Goal: Information Seeking & Learning: Learn about a topic

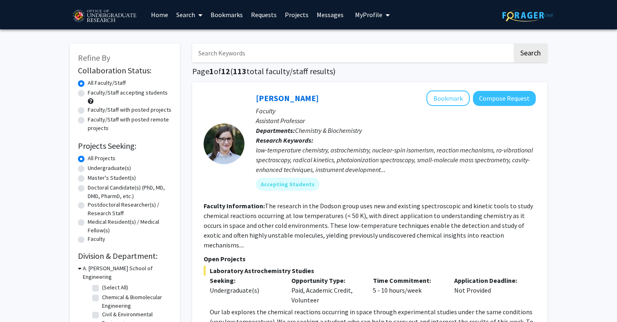
click at [102, 94] on label "Faculty/Staff accepting students" at bounding box center [128, 93] width 80 height 9
click at [93, 94] on input "Faculty/Staff accepting students" at bounding box center [90, 91] width 5 height 5
radio input "true"
click at [90, 169] on label "Undergraduate(s)" at bounding box center [109, 168] width 43 height 9
click at [90, 169] on input "Undergraduate(s)" at bounding box center [90, 166] width 5 height 5
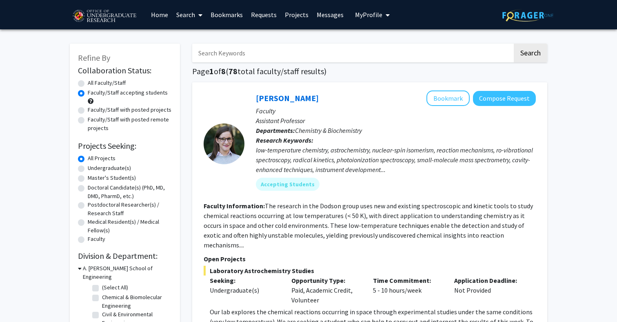
radio input "true"
click at [98, 156] on label "All Projects" at bounding box center [102, 158] width 28 height 9
click at [93, 156] on input "All Projects" at bounding box center [90, 156] width 5 height 5
radio input "true"
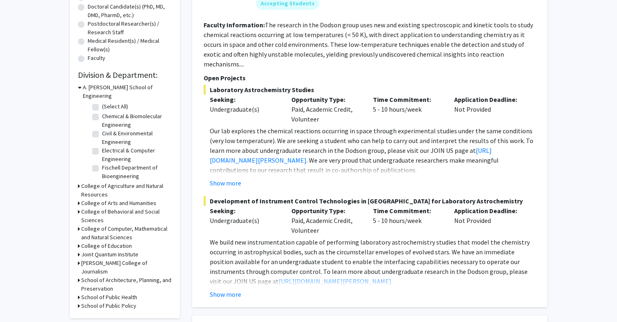
scroll to position [182, 0]
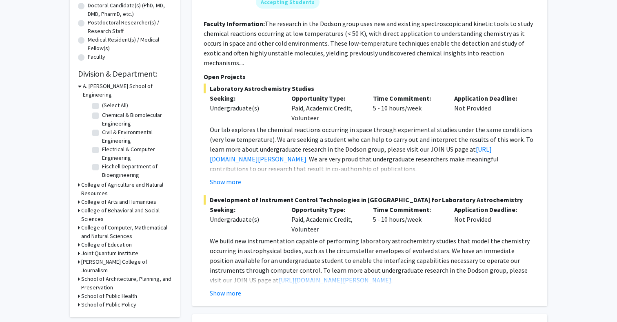
click at [109, 224] on h3 "College of Computer, Mathematical and Natural Sciences" at bounding box center [126, 232] width 91 height 17
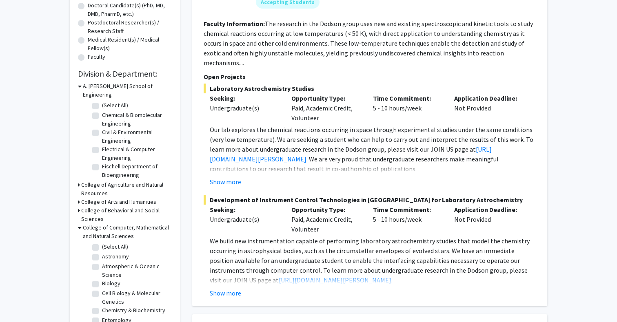
click at [107, 279] on label "Biology" at bounding box center [111, 283] width 18 height 9
click at [107, 279] on input "Biology" at bounding box center [104, 281] width 5 height 5
checkbox input "true"
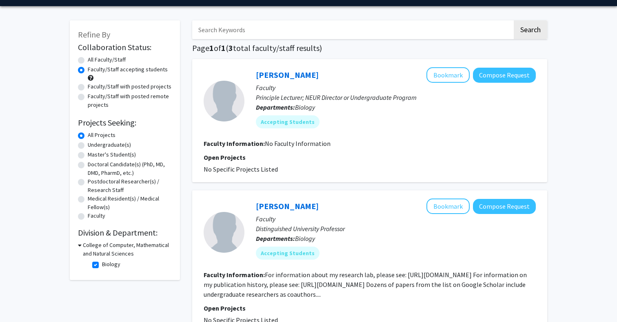
scroll to position [3, 0]
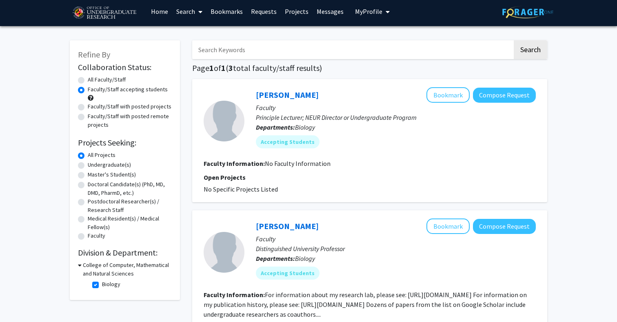
click at [102, 286] on label "Biology" at bounding box center [111, 284] width 18 height 9
click at [102, 286] on input "Biology" at bounding box center [104, 282] width 5 height 5
checkbox input "false"
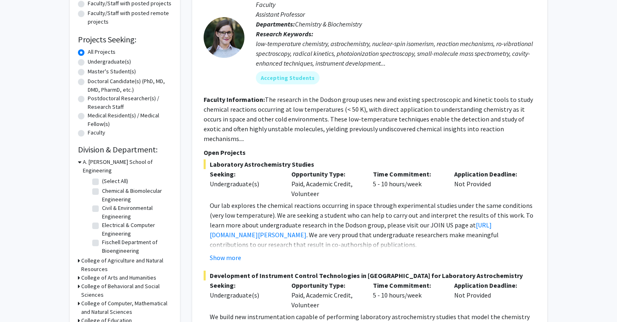
scroll to position [108, 0]
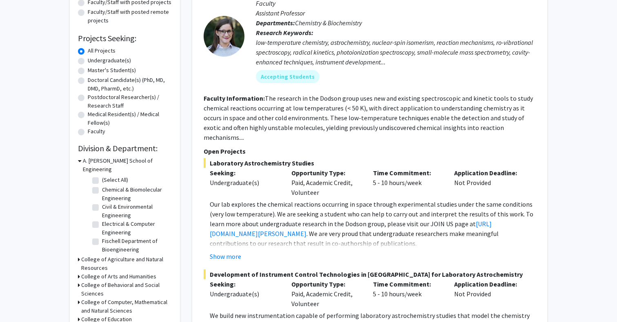
click at [114, 298] on h3 "College of Computer, Mathematical and Natural Sciences" at bounding box center [126, 306] width 91 height 17
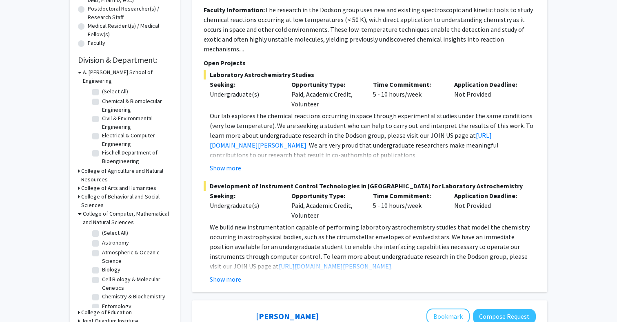
scroll to position [202, 0]
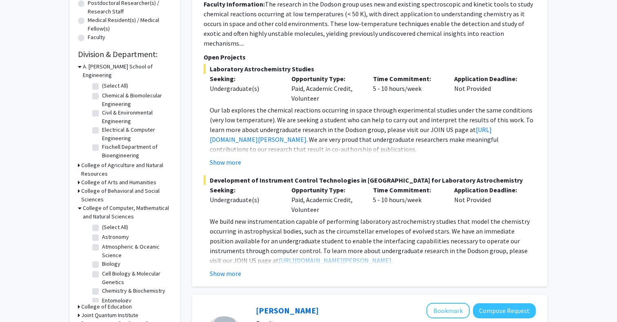
click at [114, 270] on label "Cell Biology & Molecular Genetics" at bounding box center [136, 278] width 68 height 17
click at [107, 270] on input "Cell Biology & Molecular Genetics" at bounding box center [104, 272] width 5 height 5
checkbox input "true"
